Goal: Use online tool/utility: Utilize a website feature to perform a specific function

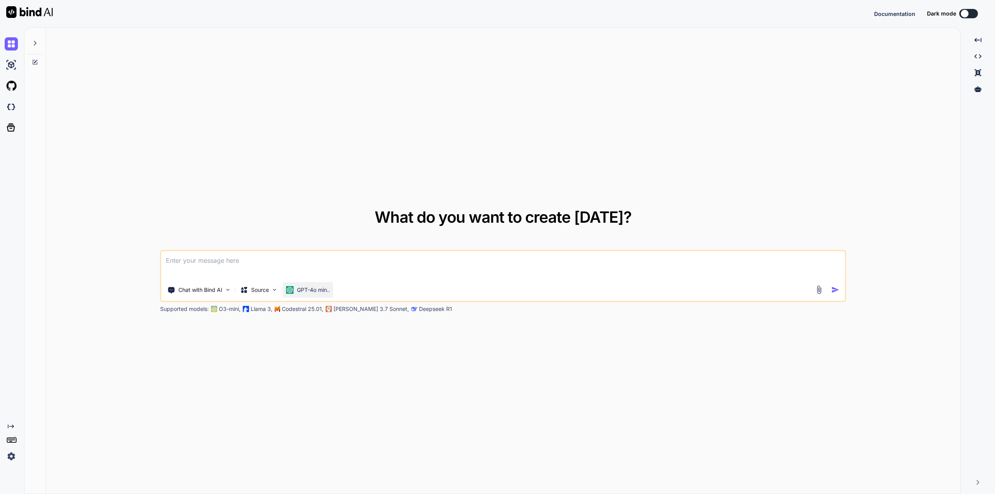
click at [318, 291] on p "GPT-4o min.." at bounding box center [313, 290] width 33 height 8
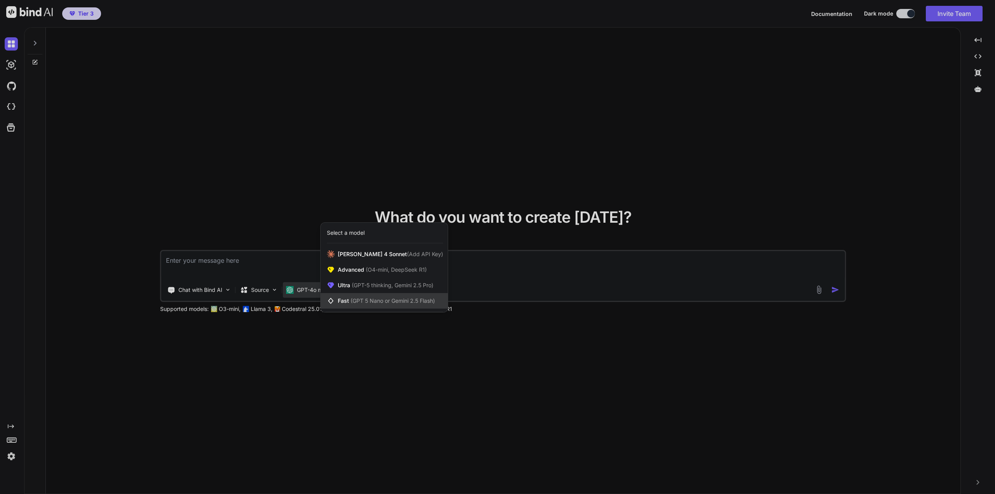
click at [393, 299] on span "(GPT 5 Nano or Gemini 2.5 Flash)" at bounding box center [393, 300] width 84 height 7
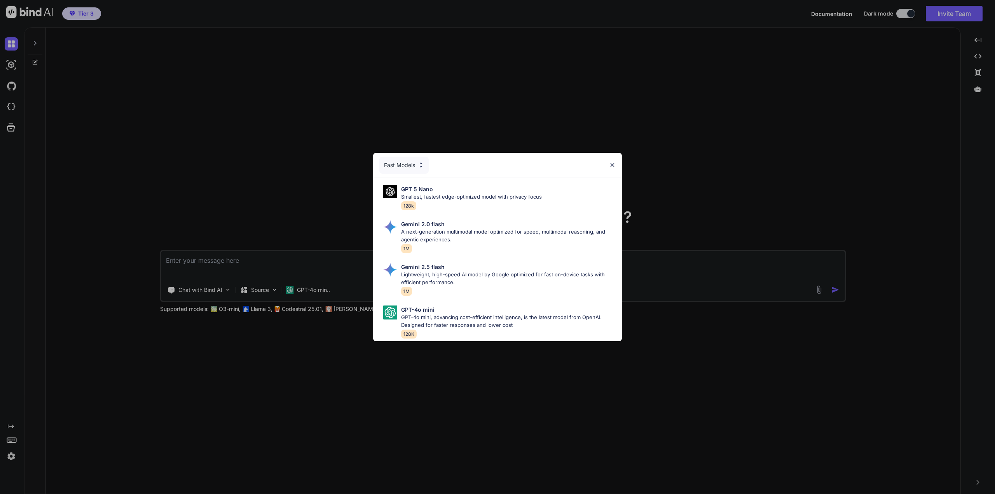
click at [615, 162] on img at bounding box center [612, 165] width 7 height 7
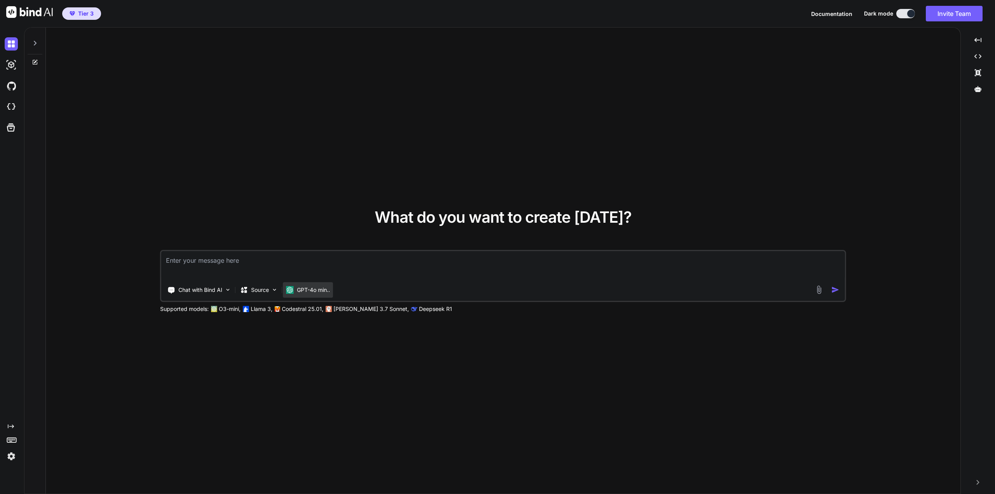
click at [312, 291] on p "GPT-4o min.." at bounding box center [313, 290] width 33 height 8
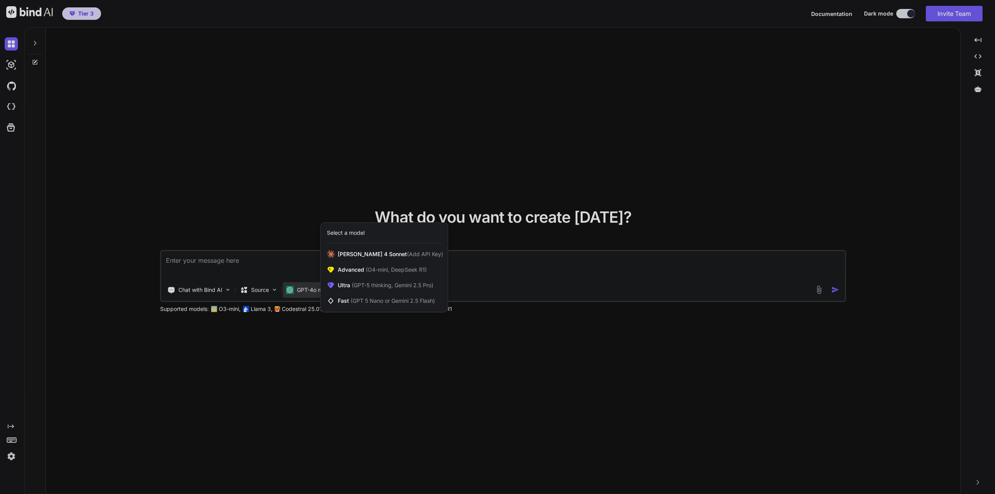
click at [266, 289] on div at bounding box center [497, 247] width 995 height 494
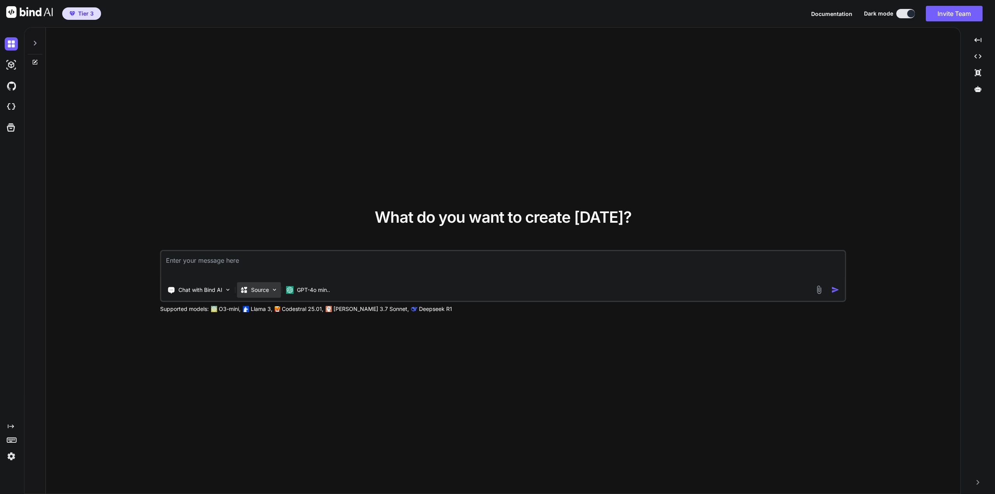
click at [269, 290] on div "Source" at bounding box center [259, 290] width 44 height 16
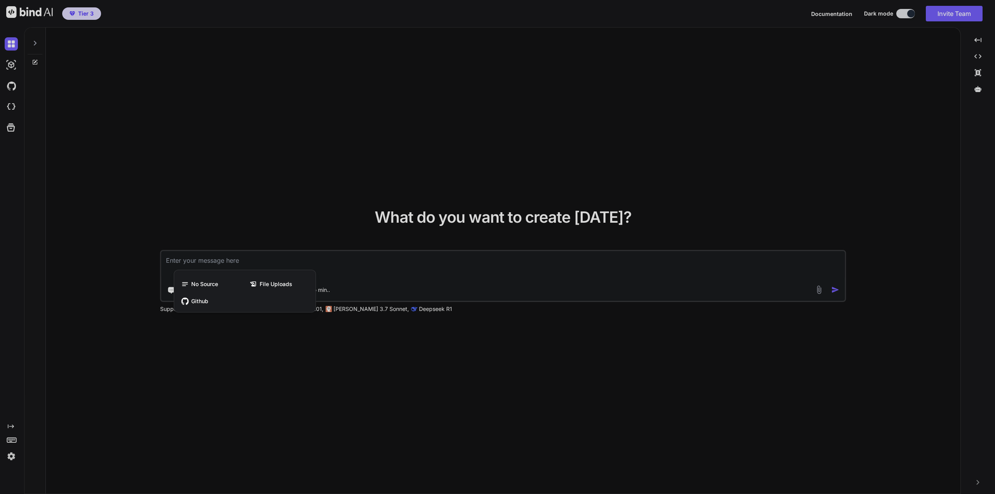
click at [389, 273] on div at bounding box center [497, 247] width 995 height 494
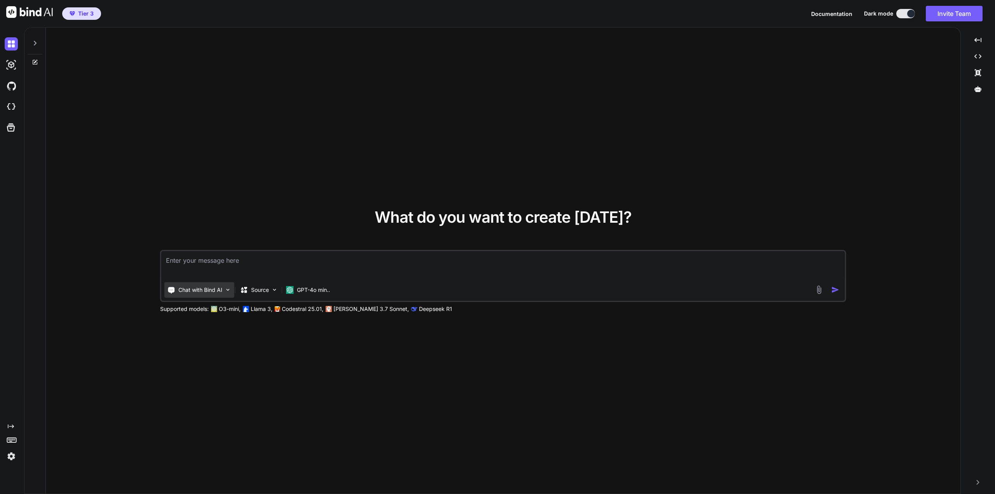
click at [229, 291] on img at bounding box center [228, 290] width 7 height 7
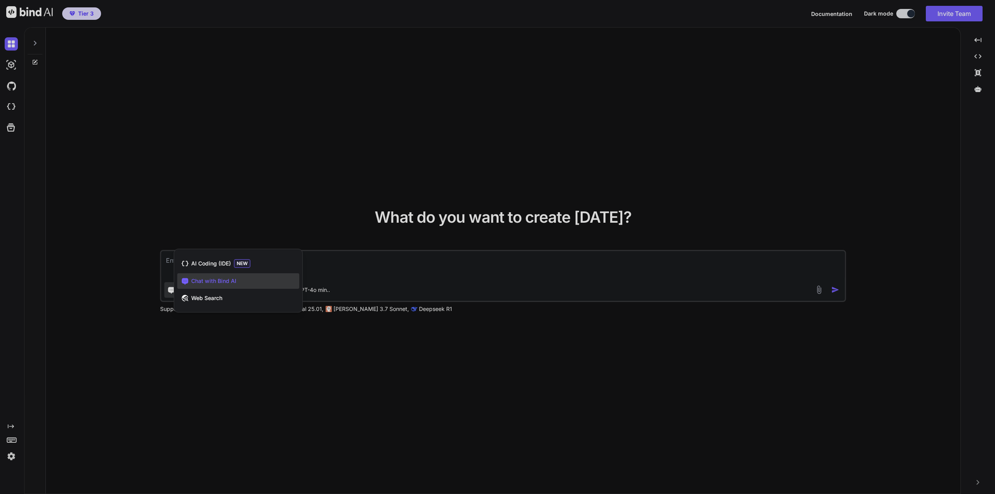
click at [397, 272] on div at bounding box center [497, 247] width 995 height 494
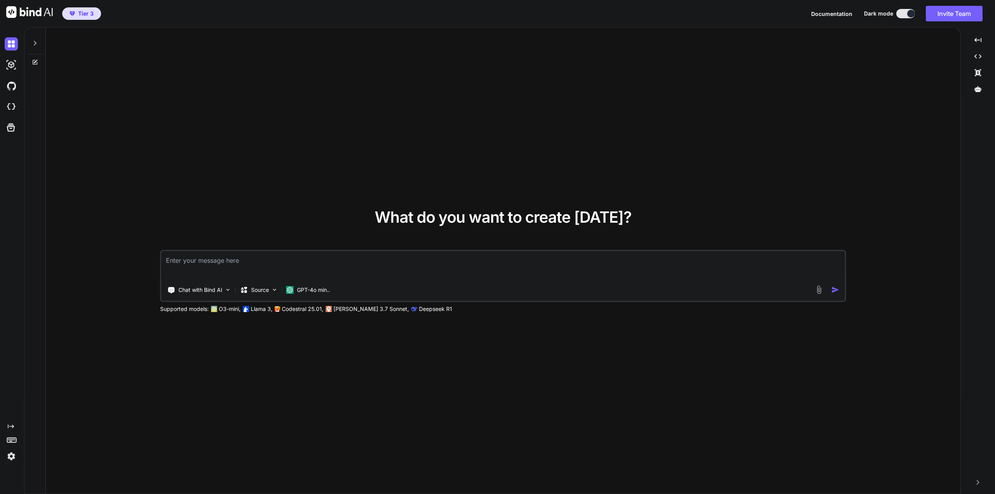
type textarea "x"
